Goal: Task Accomplishment & Management: Use online tool/utility

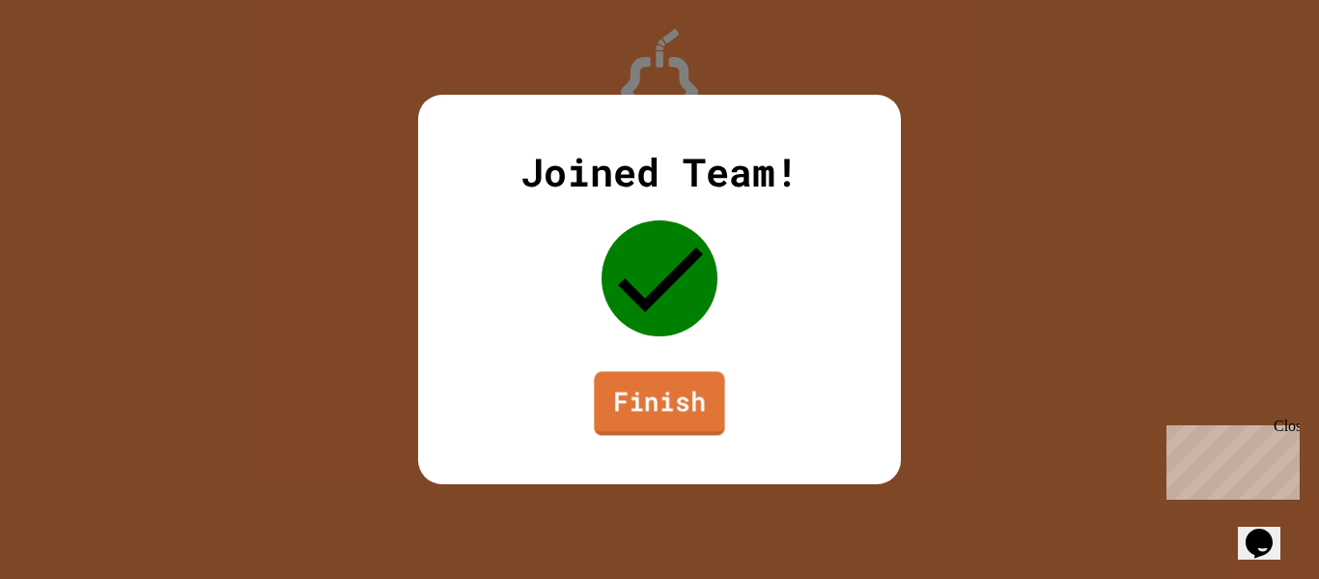
click at [648, 410] on link "Finish" at bounding box center [659, 403] width 130 height 64
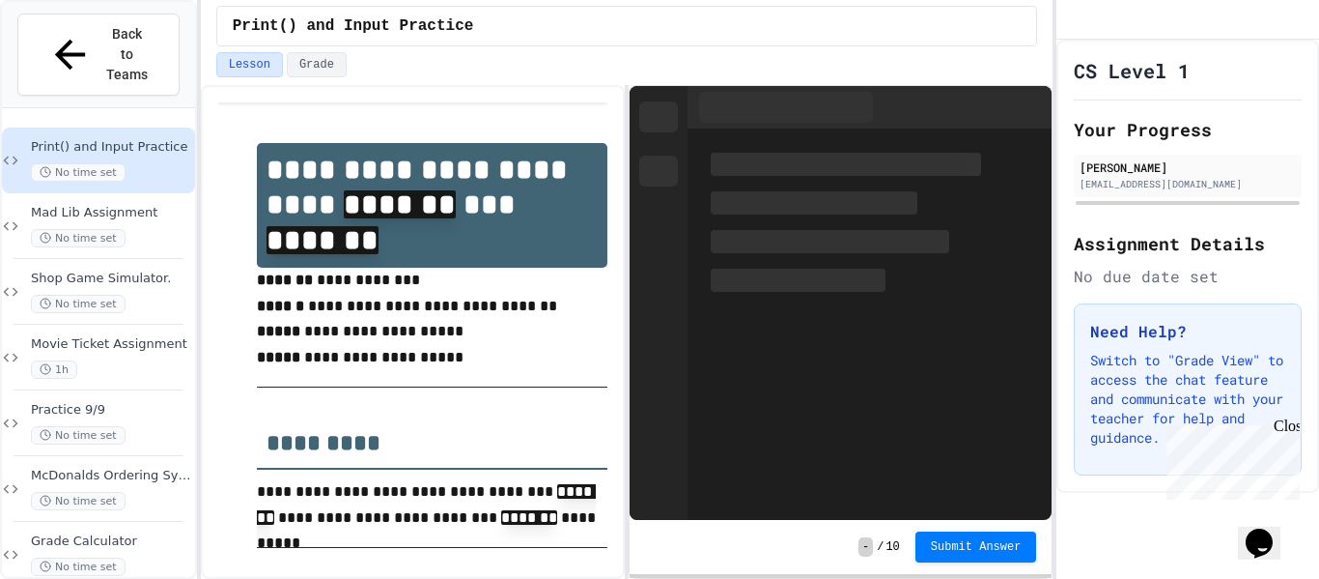
scroll to position [186, 0]
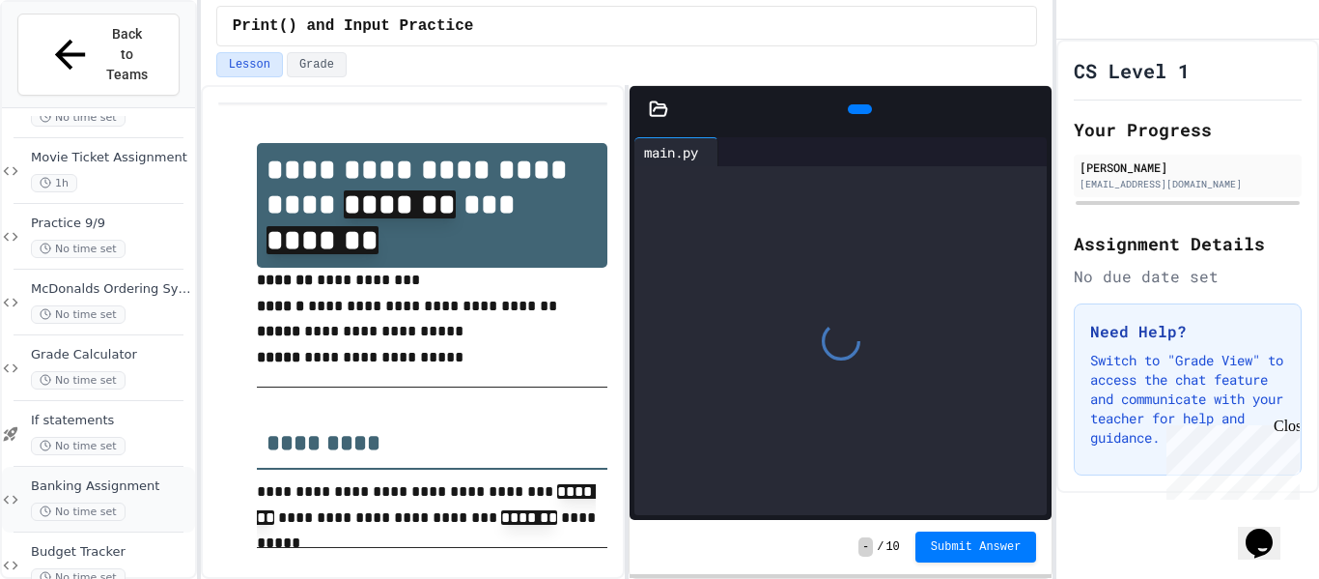
click at [102, 467] on div "Banking Assignment No time set" at bounding box center [98, 500] width 193 height 66
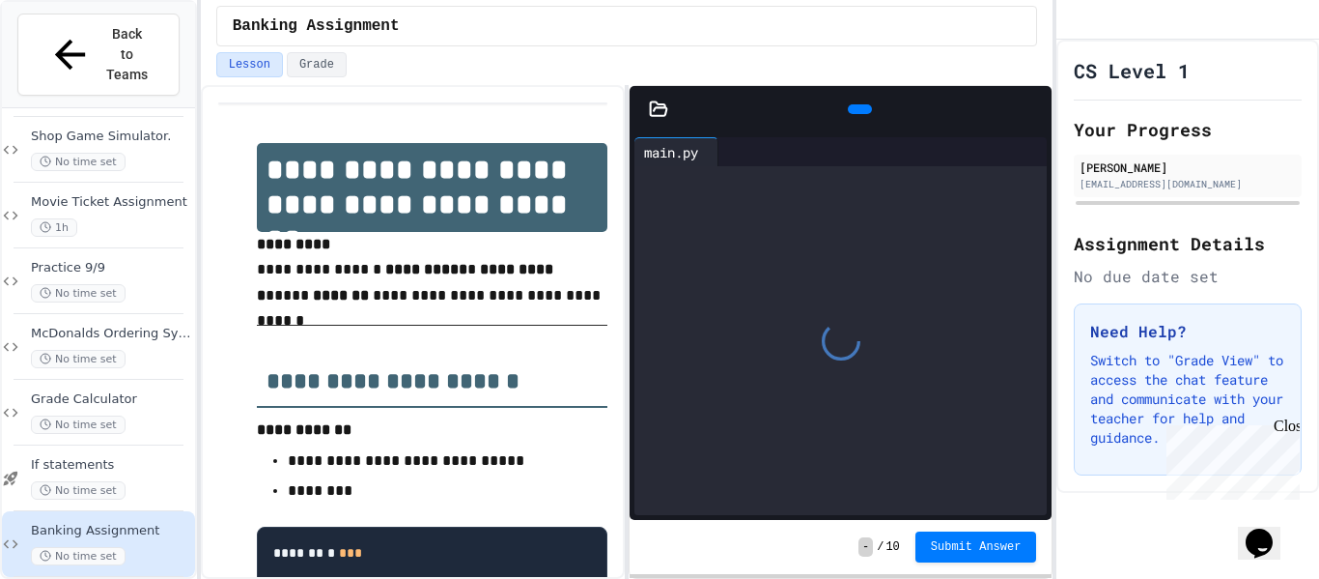
scroll to position [186, 0]
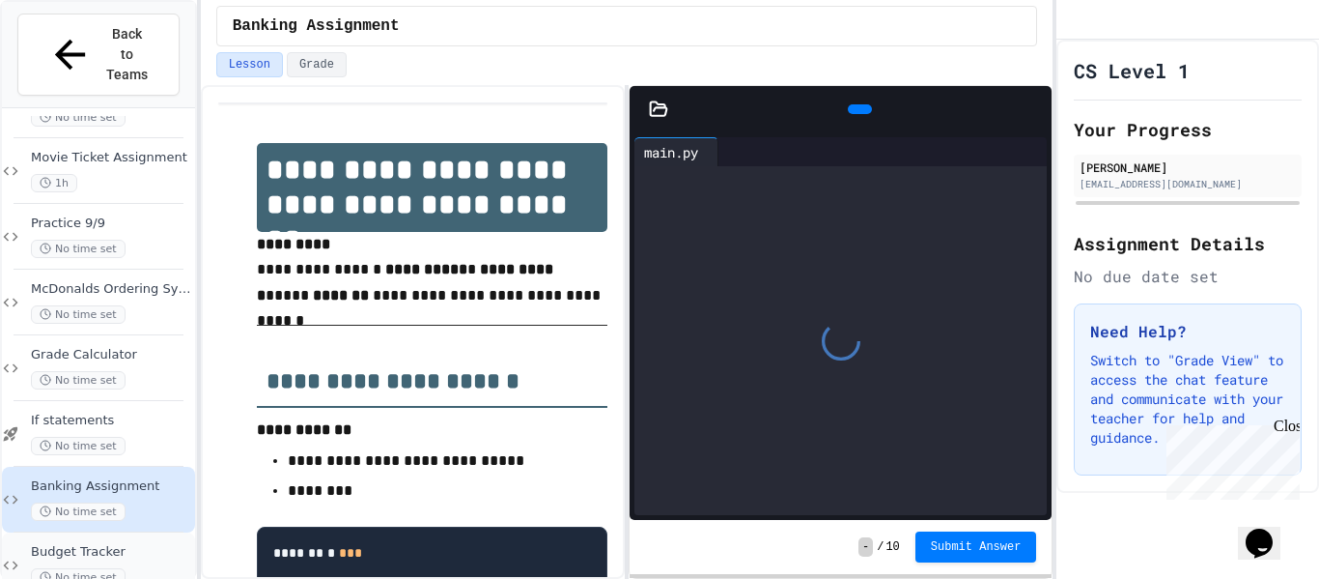
click at [99, 544] on span "Budget Tracker" at bounding box center [111, 552] width 160 height 16
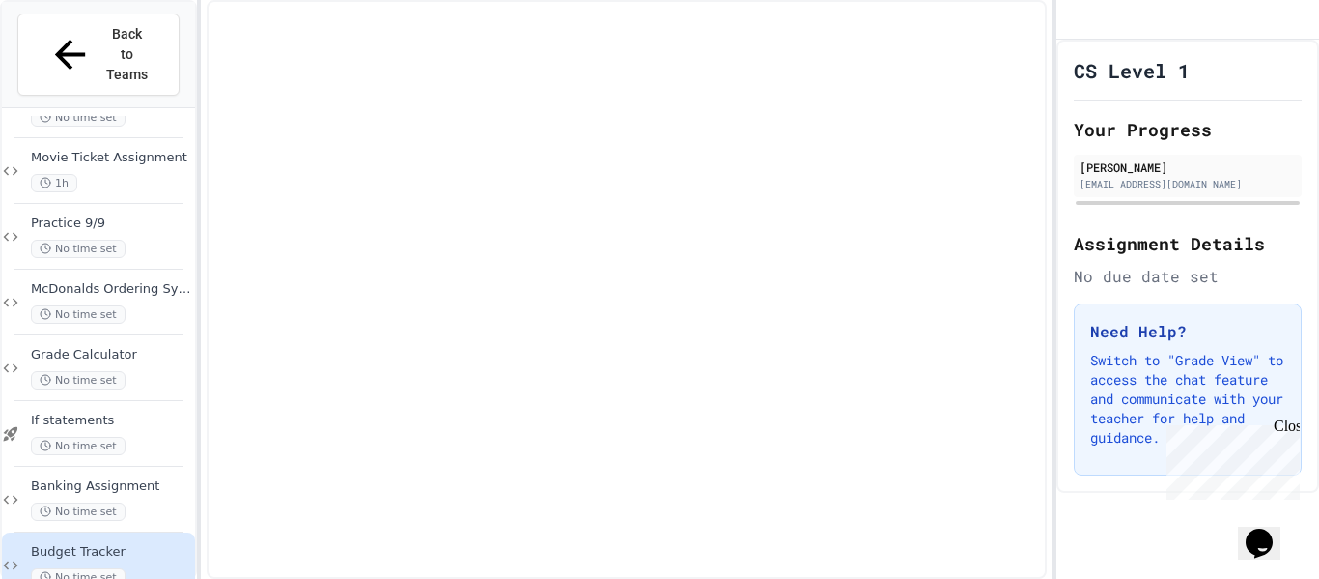
scroll to position [163, 0]
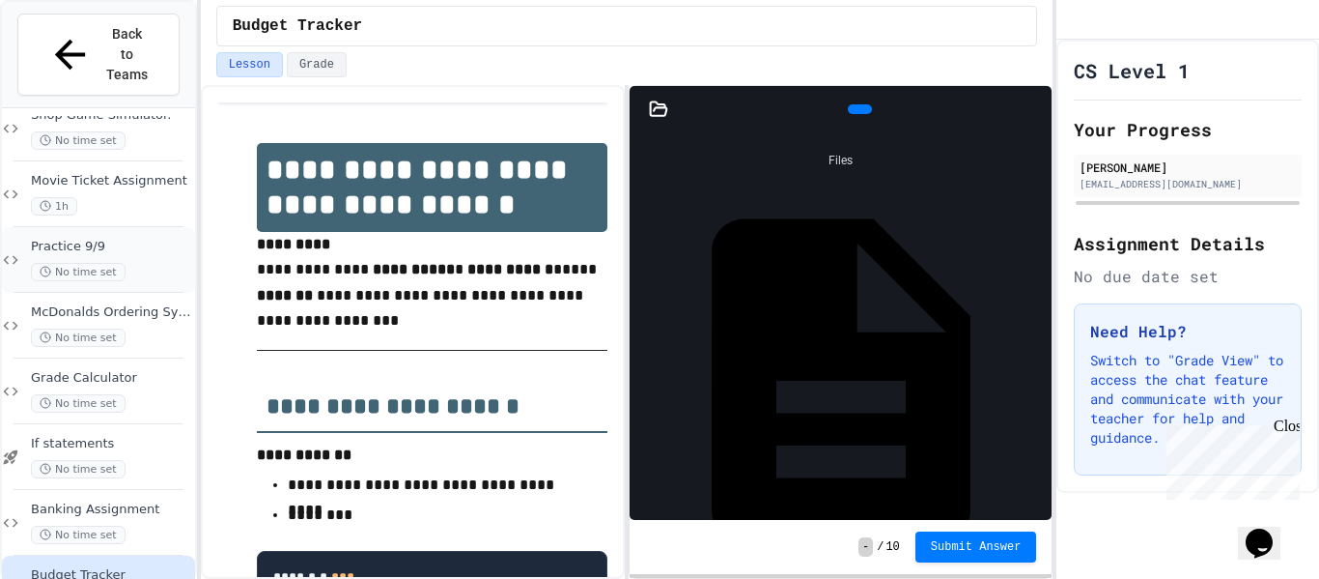
click at [89, 263] on span "No time set" at bounding box center [78, 272] width 95 height 18
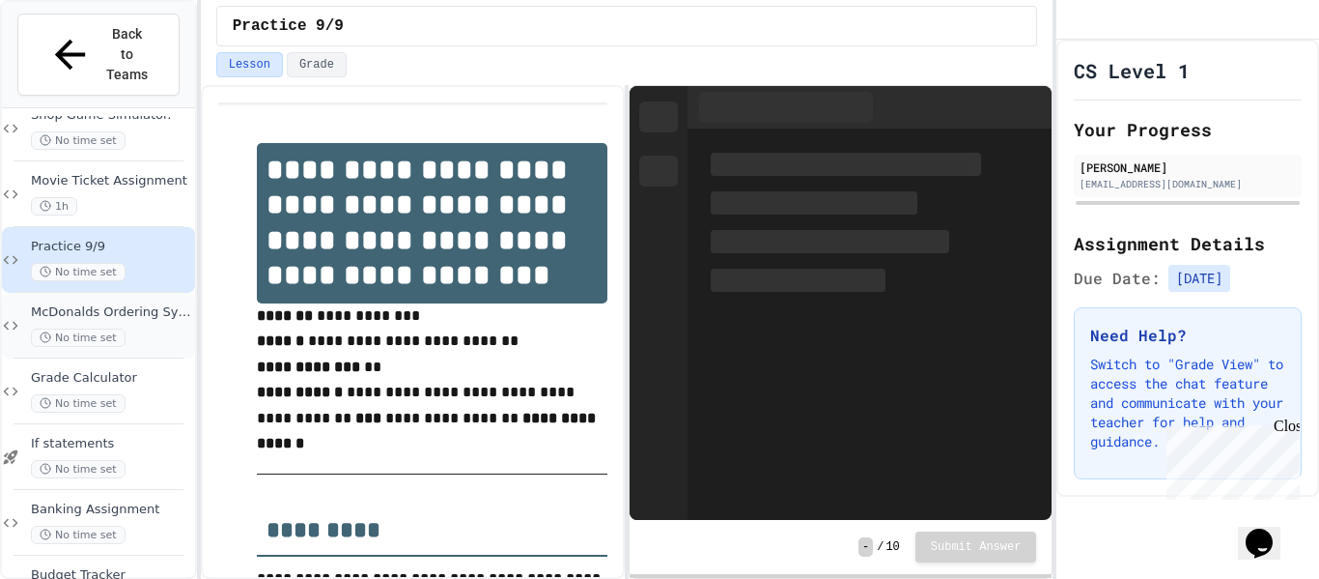
click at [124, 304] on span "McDonalds Ordering System" at bounding box center [111, 312] width 160 height 16
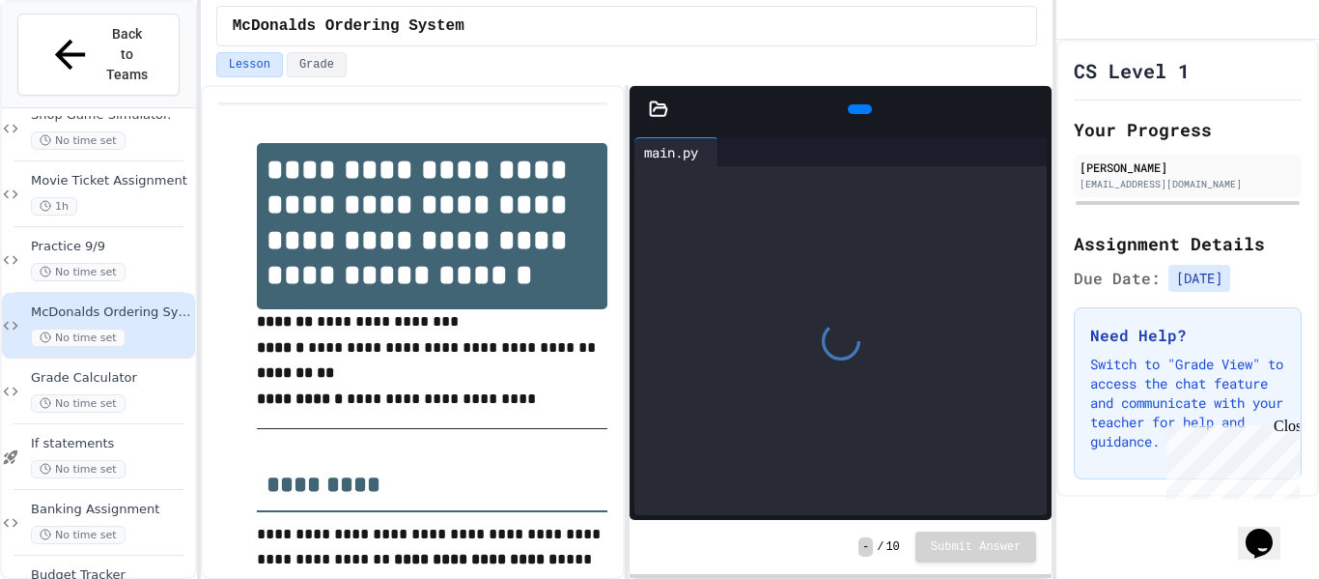
click at [286, 204] on strong "**********" at bounding box center [421, 222] width 309 height 133
